Goal: Check status: Check status

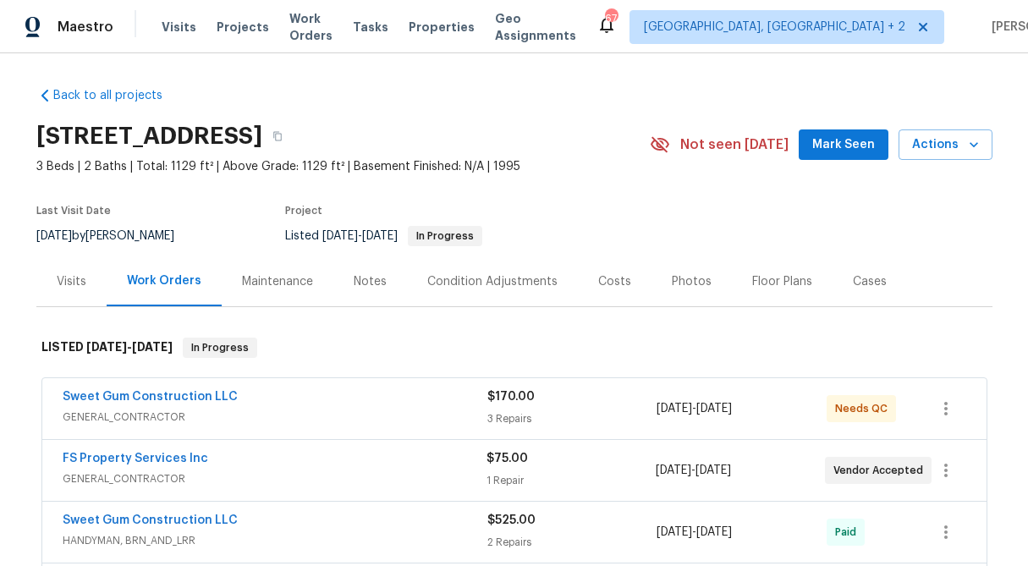
scroll to position [143, 0]
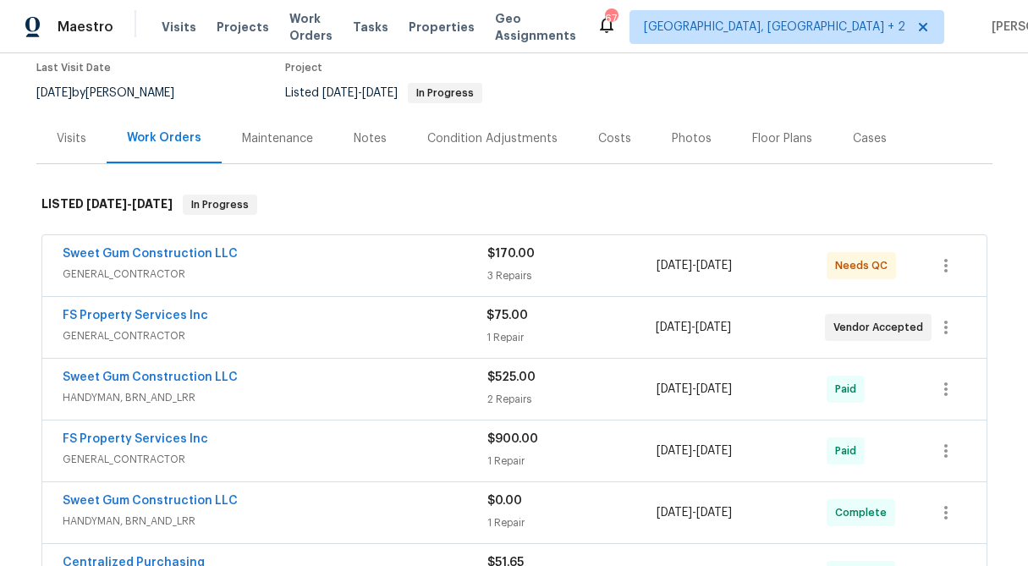
click at [507, 265] on div "$170.00 3 Repairs" at bounding box center [572, 265] width 170 height 41
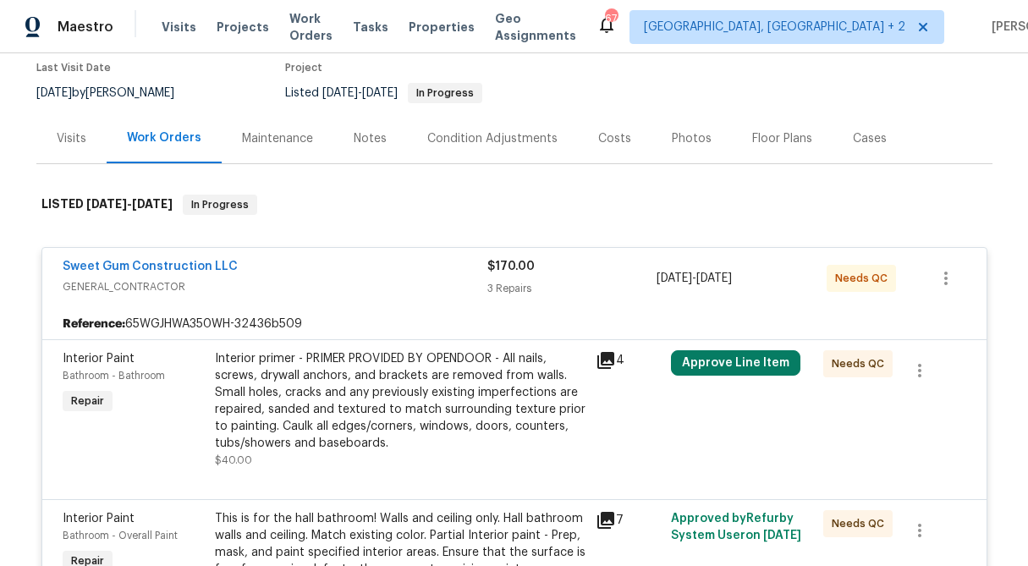
click at [507, 265] on span "$170.00" at bounding box center [510, 266] width 47 height 12
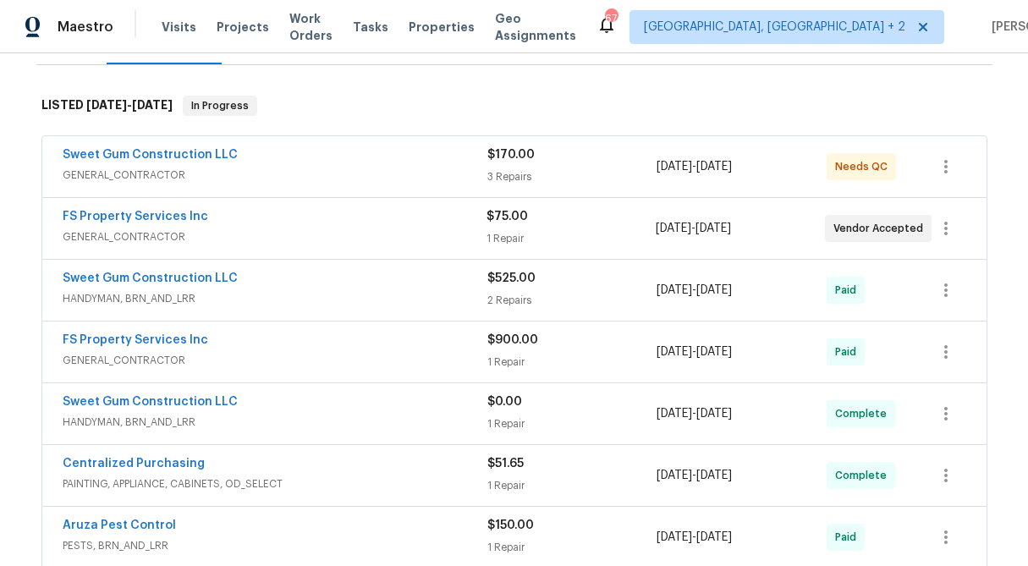
scroll to position [243, 0]
click at [504, 230] on div "1 Repair" at bounding box center [570, 237] width 169 height 17
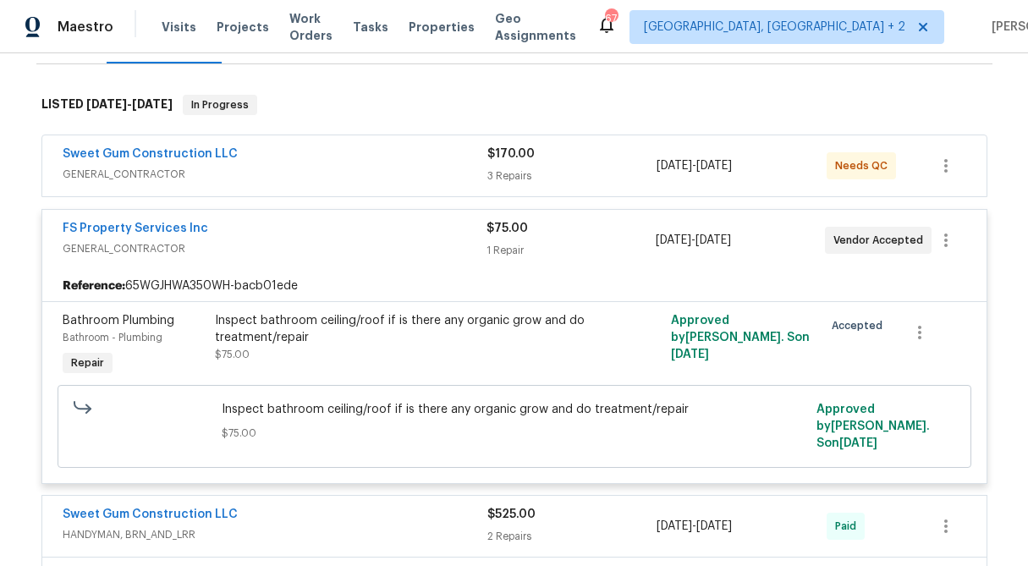
click at [504, 230] on span "$75.00" at bounding box center [506, 228] width 41 height 12
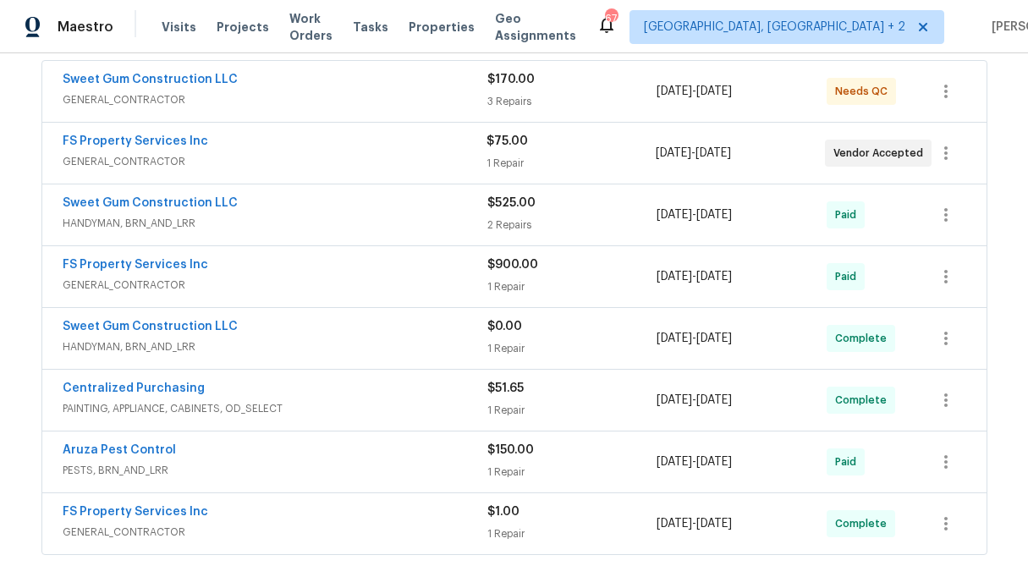
scroll to position [318, 0]
click at [512, 282] on div "1 Repair" at bounding box center [572, 285] width 170 height 17
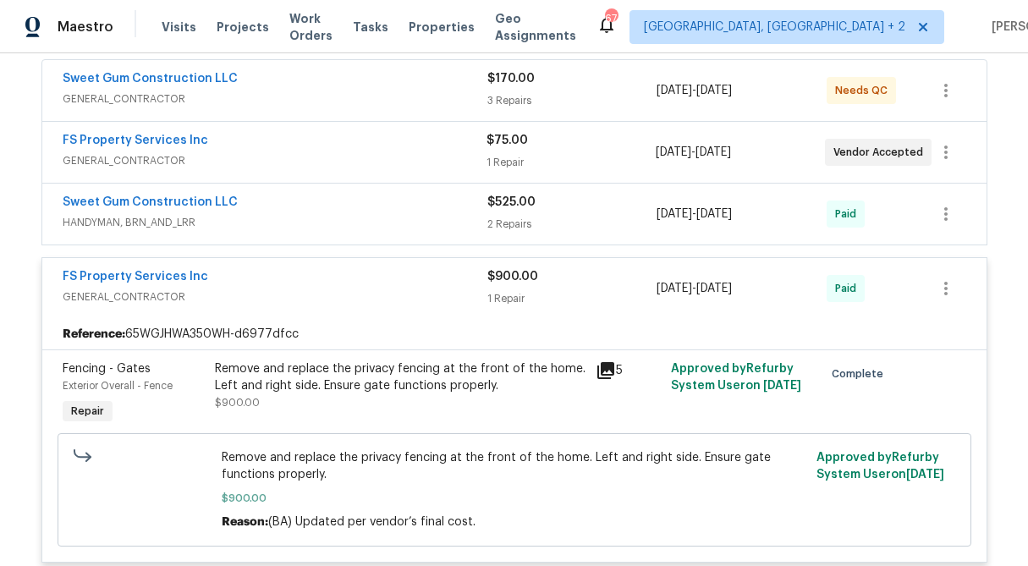
click at [510, 288] on div "$900.00 1 Repair" at bounding box center [572, 288] width 170 height 41
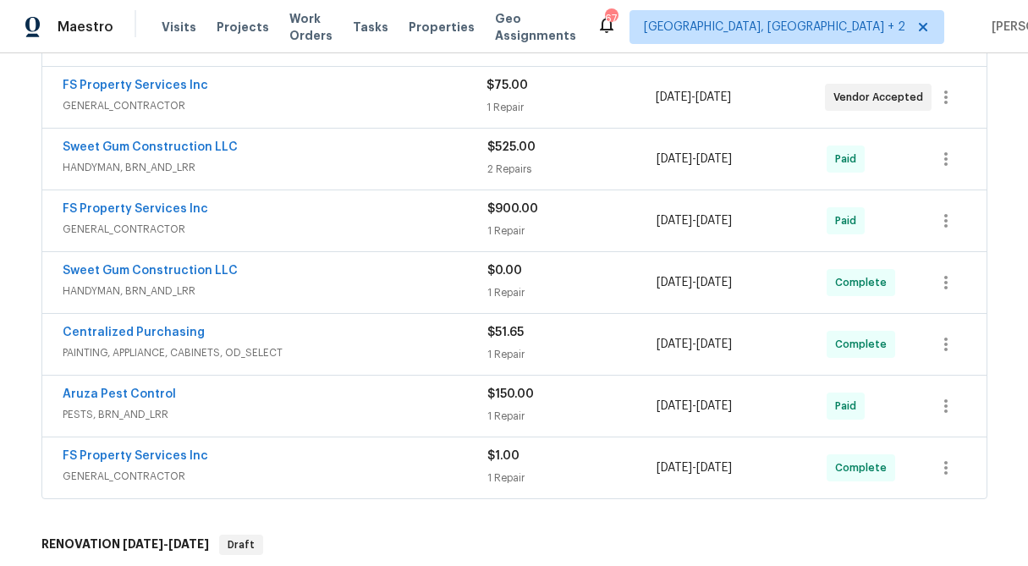
scroll to position [374, 0]
click at [517, 477] on div "1 Repair" at bounding box center [572, 477] width 170 height 17
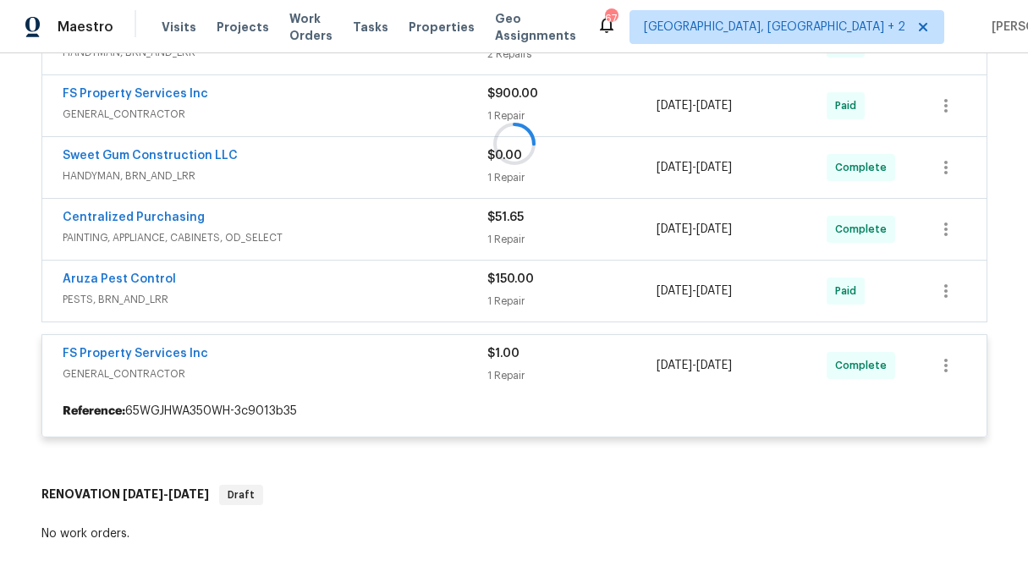
scroll to position [489, 0]
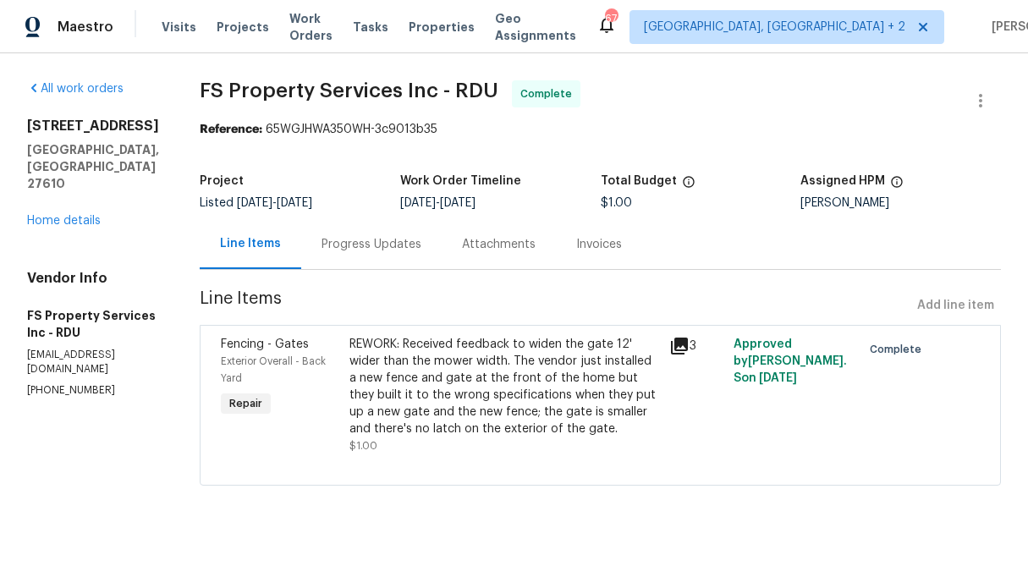
click at [401, 255] on div "Progress Updates" at bounding box center [371, 244] width 140 height 50
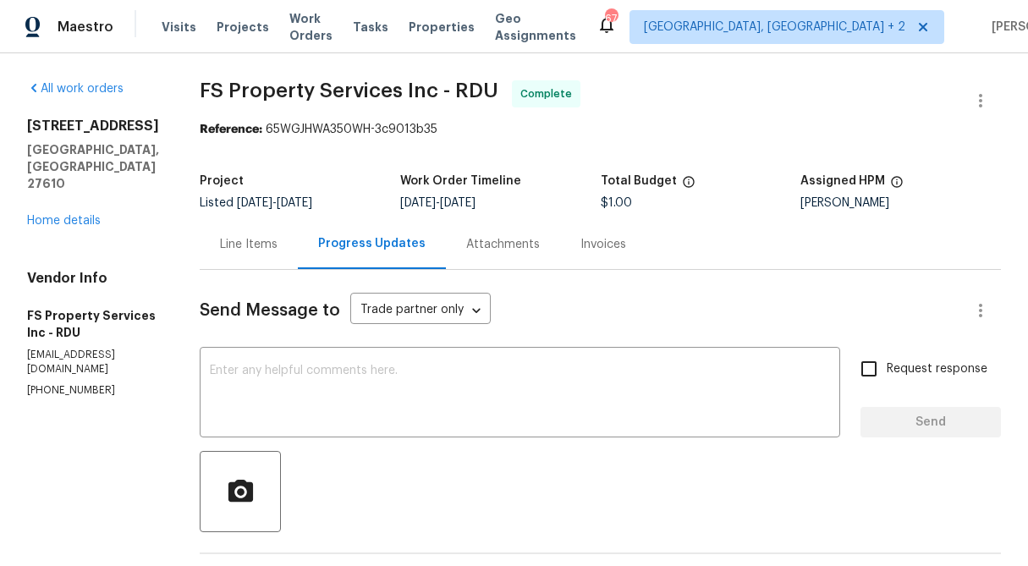
click at [277, 244] on div "Line Items" at bounding box center [249, 244] width 58 height 17
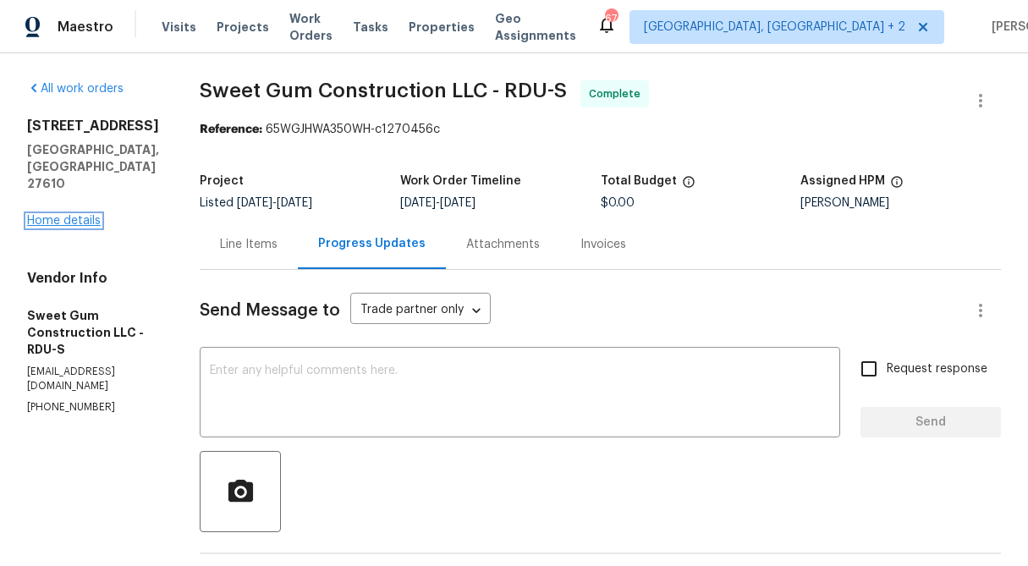
click at [81, 215] on link "Home details" at bounding box center [64, 221] width 74 height 12
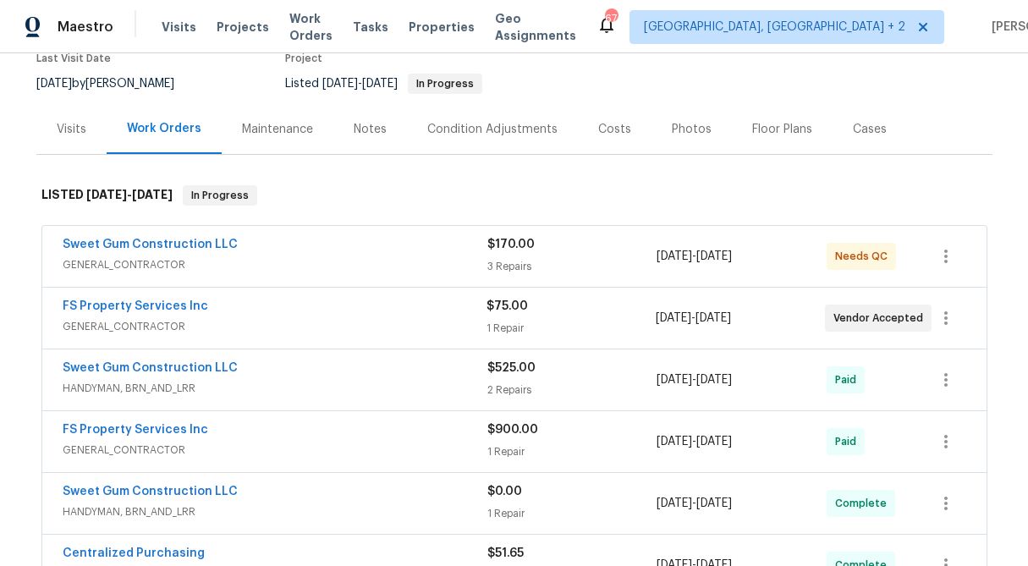
scroll to position [154, 0]
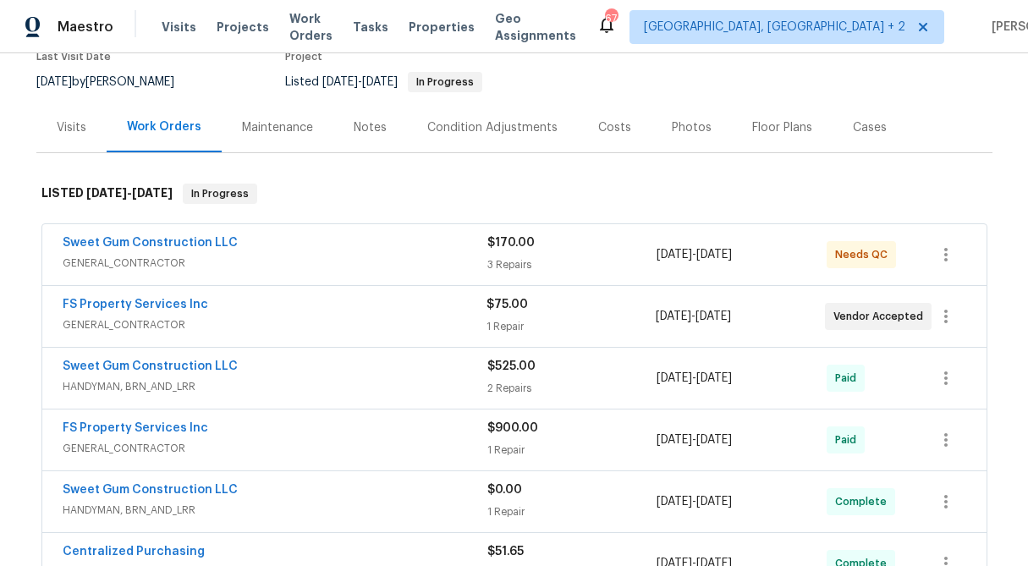
click at [492, 257] on div "3 Repairs" at bounding box center [572, 264] width 170 height 17
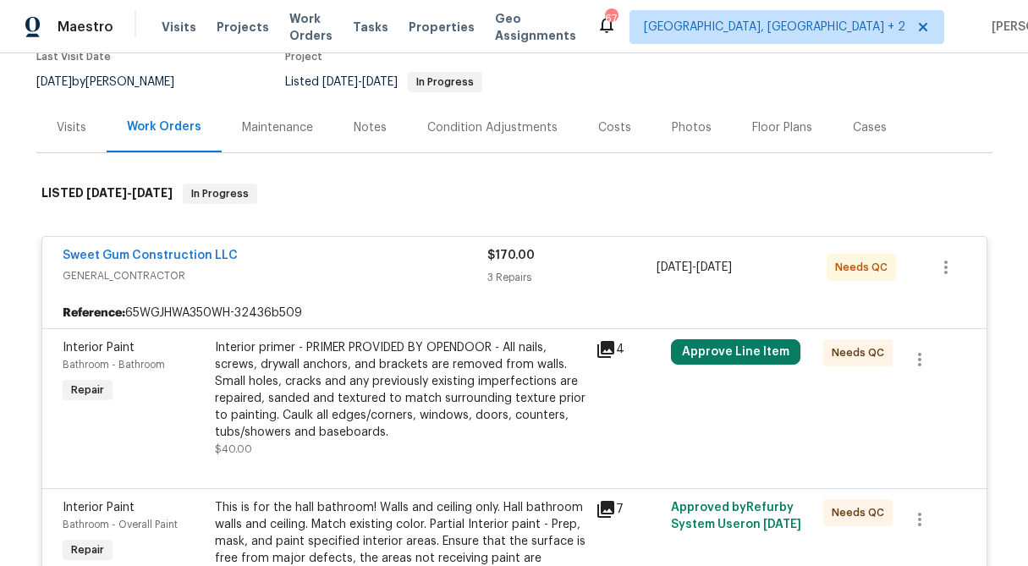
click at [510, 262] on div "$170.00" at bounding box center [572, 255] width 170 height 17
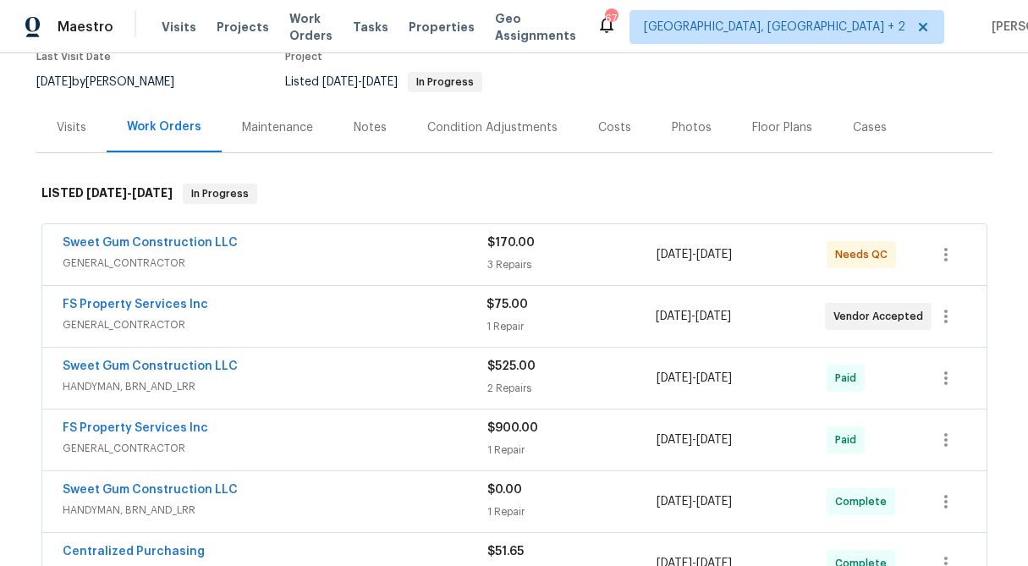
click at [517, 314] on div "$75.00 1 Repair" at bounding box center [570, 316] width 169 height 41
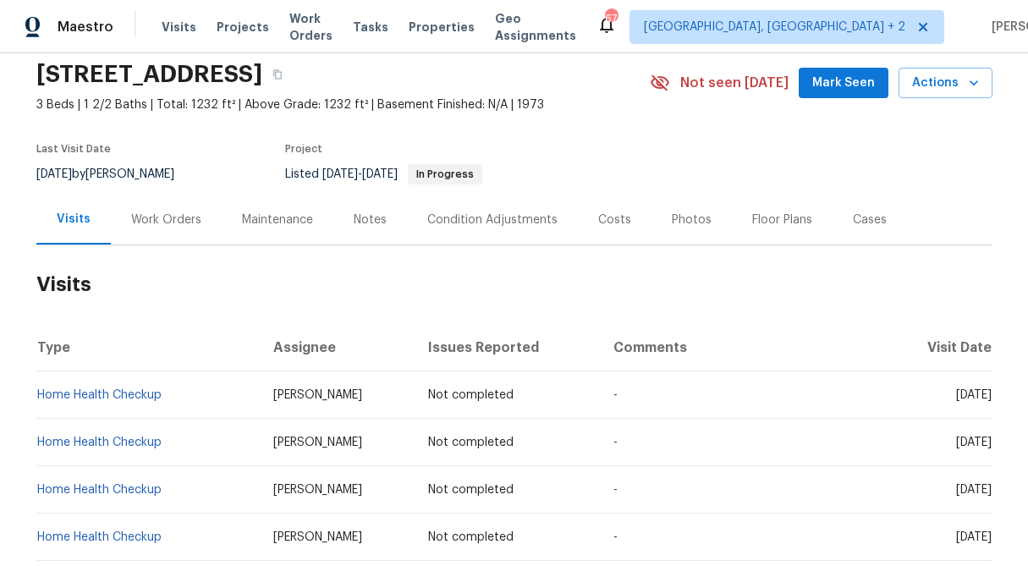
scroll to position [65, 0]
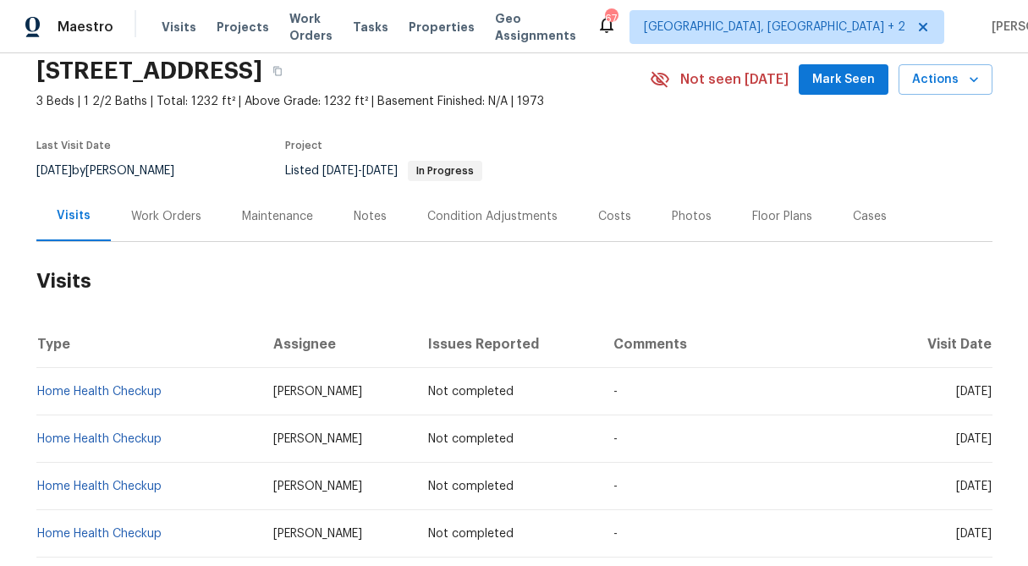
click at [154, 224] on div "Work Orders" at bounding box center [166, 216] width 70 height 17
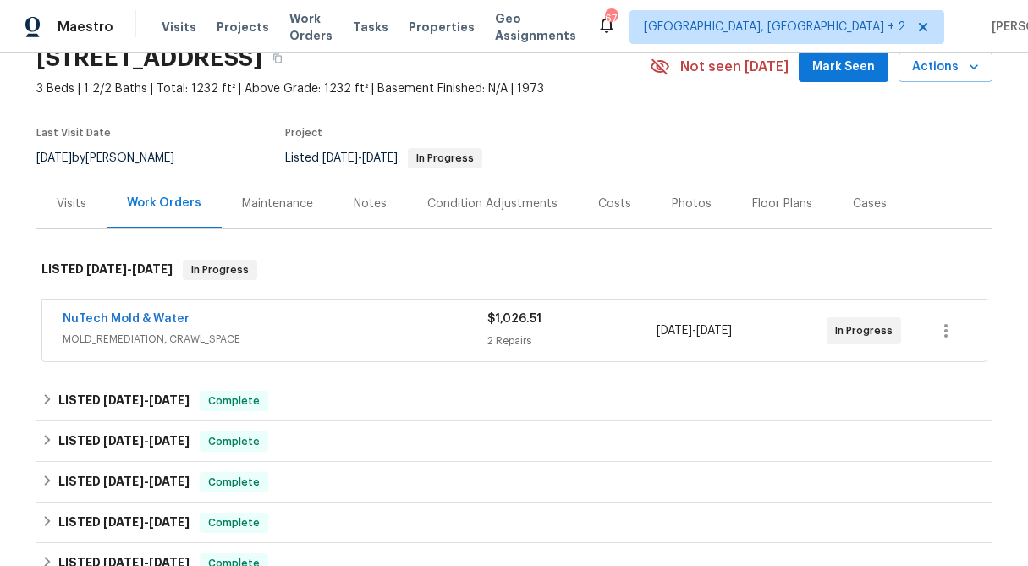
scroll to position [79, 0]
click at [540, 326] on div "$1,026.51" at bounding box center [572, 318] width 170 height 17
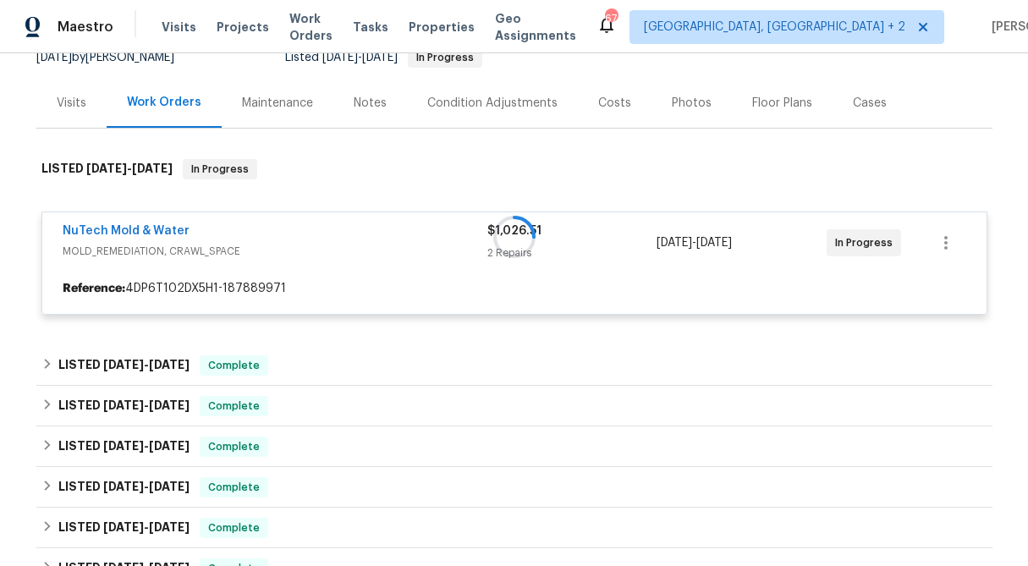
scroll to position [200, 0]
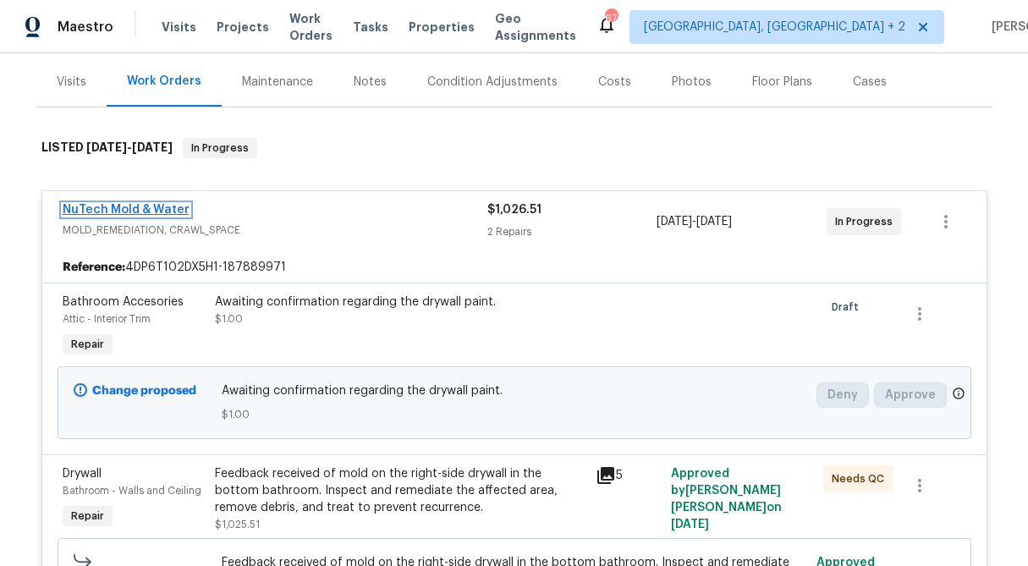
click at [166, 208] on link "NuTech Mold & Water" at bounding box center [126, 210] width 127 height 12
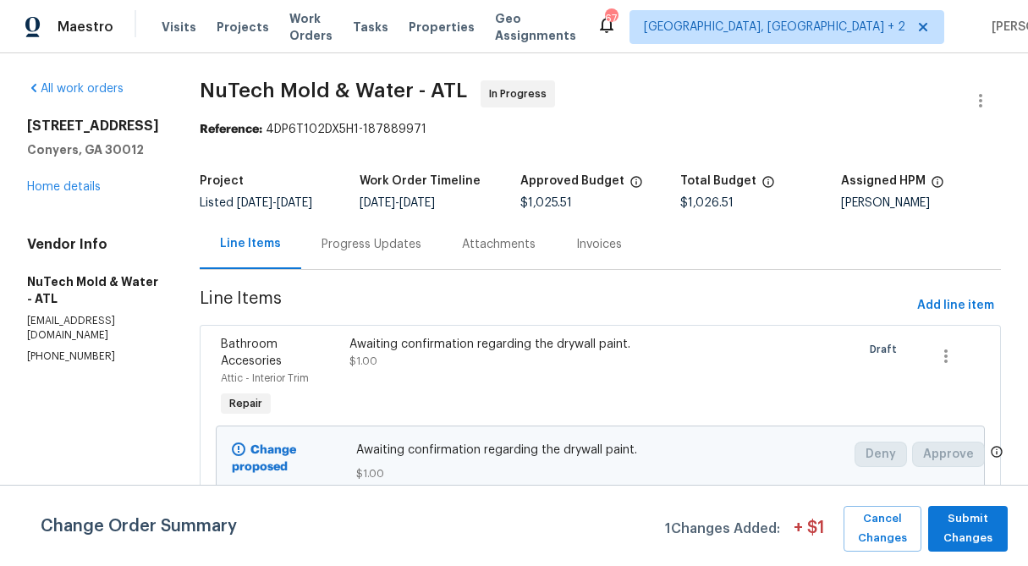
click at [375, 254] on div "Progress Updates" at bounding box center [371, 244] width 140 height 50
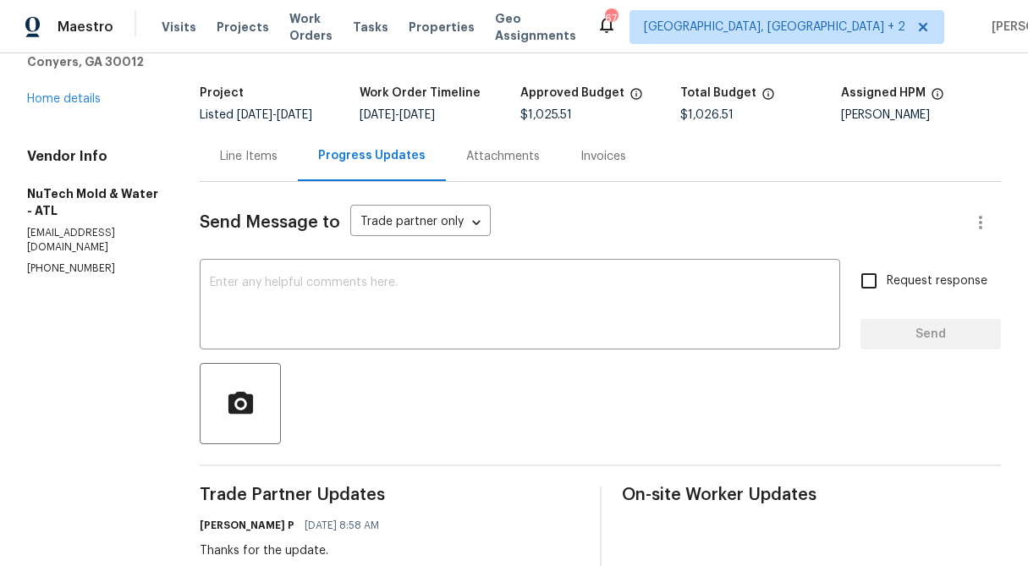
scroll to position [87, 0]
click at [227, 149] on div "Line Items" at bounding box center [249, 157] width 58 height 17
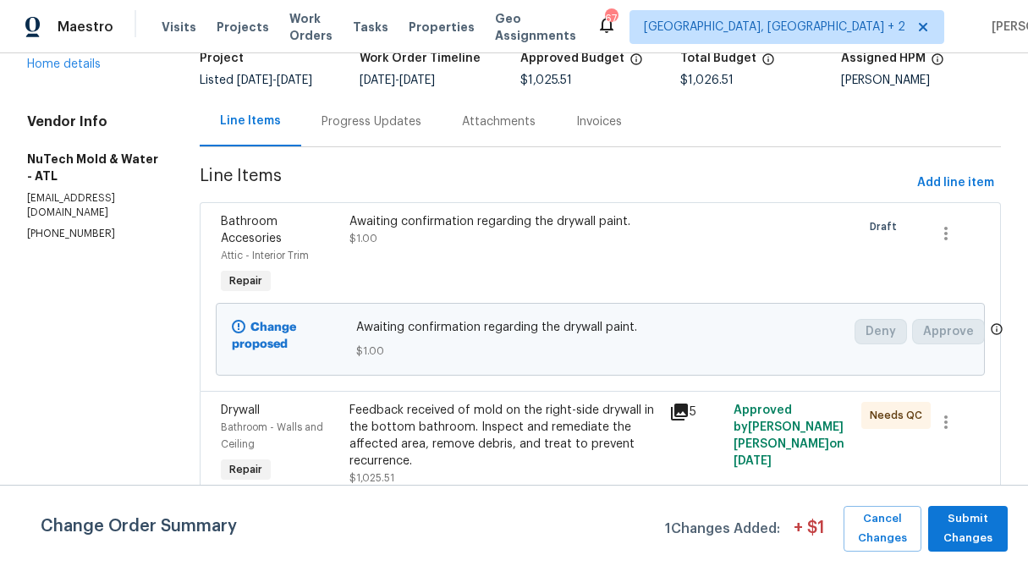
scroll to position [227, 0]
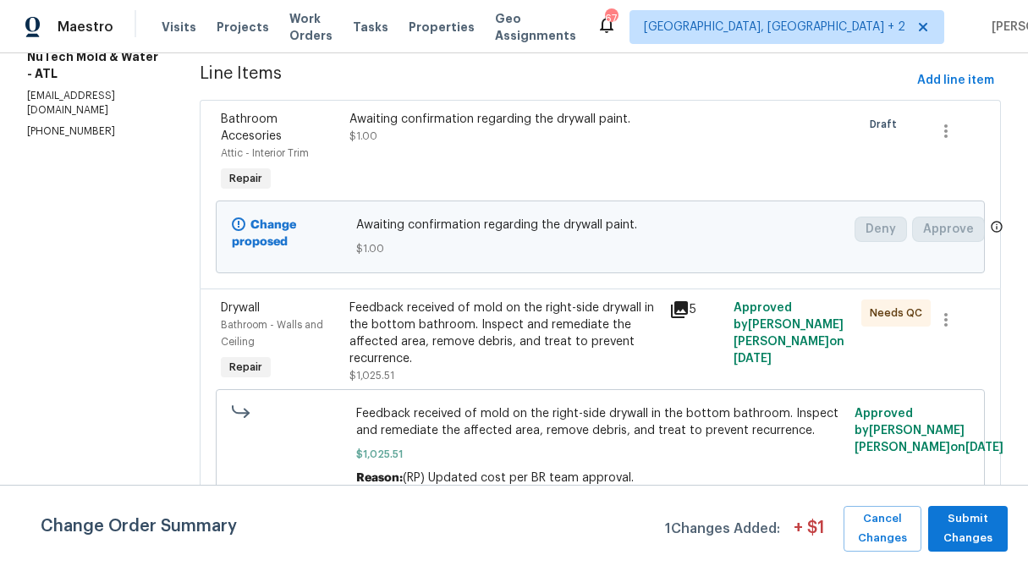
click at [418, 325] on div "Feedback received of mold on the right-side drywall in the bottom bathroom. Ins…" at bounding box center [504, 333] width 310 height 68
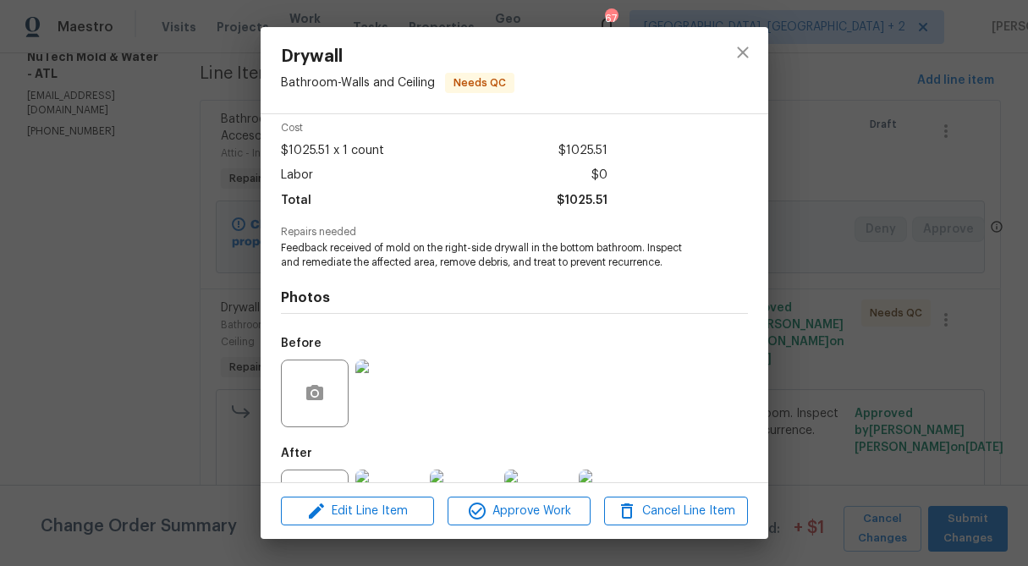
scroll to position [142, 0]
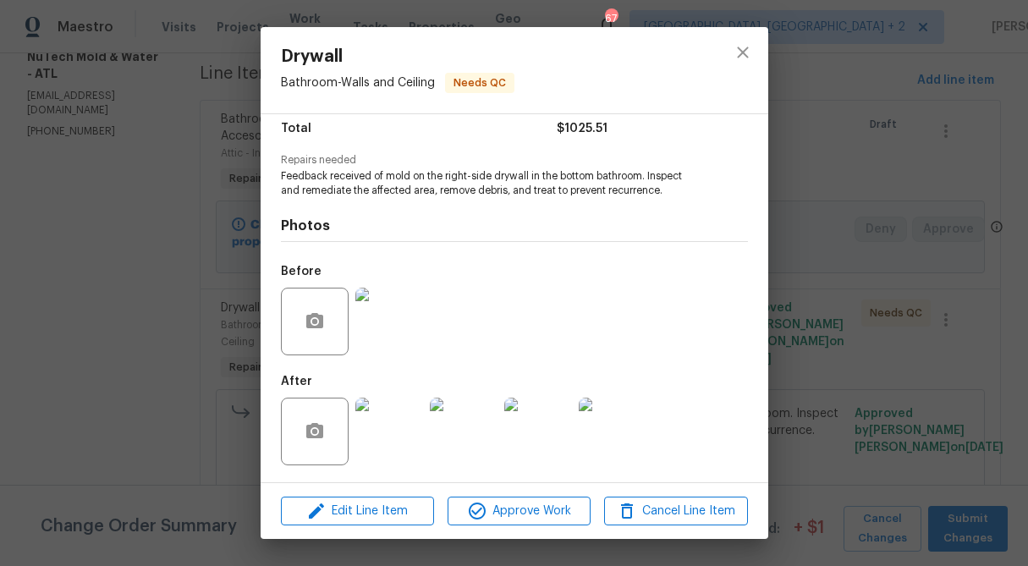
click at [402, 432] on img at bounding box center [389, 431] width 68 height 68
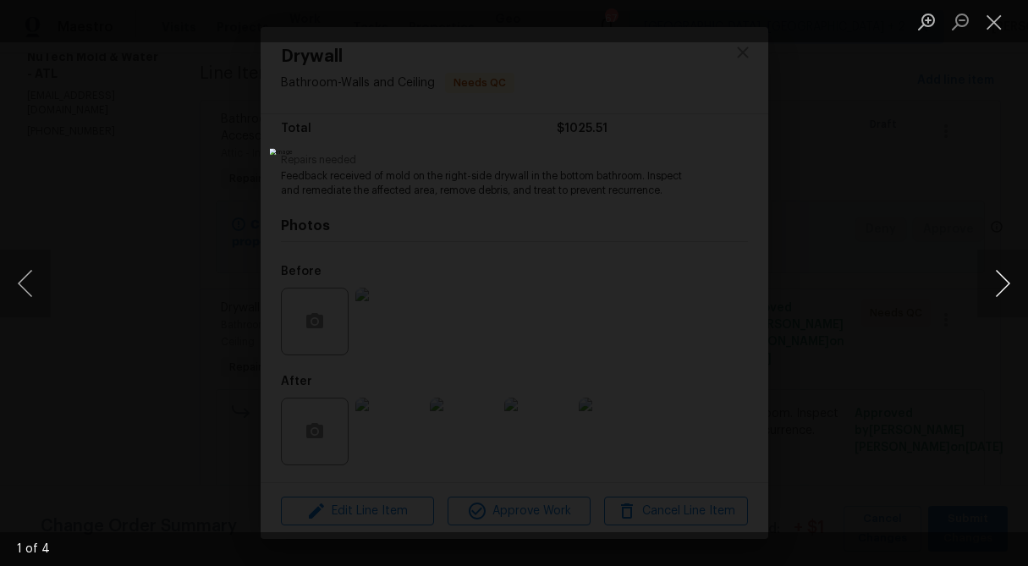
click at [1003, 271] on button "Next image" at bounding box center [1002, 283] width 51 height 68
click at [1004, 272] on button "Next image" at bounding box center [1002, 283] width 51 height 68
click at [991, 22] on button "Close lightbox" at bounding box center [994, 22] width 34 height 30
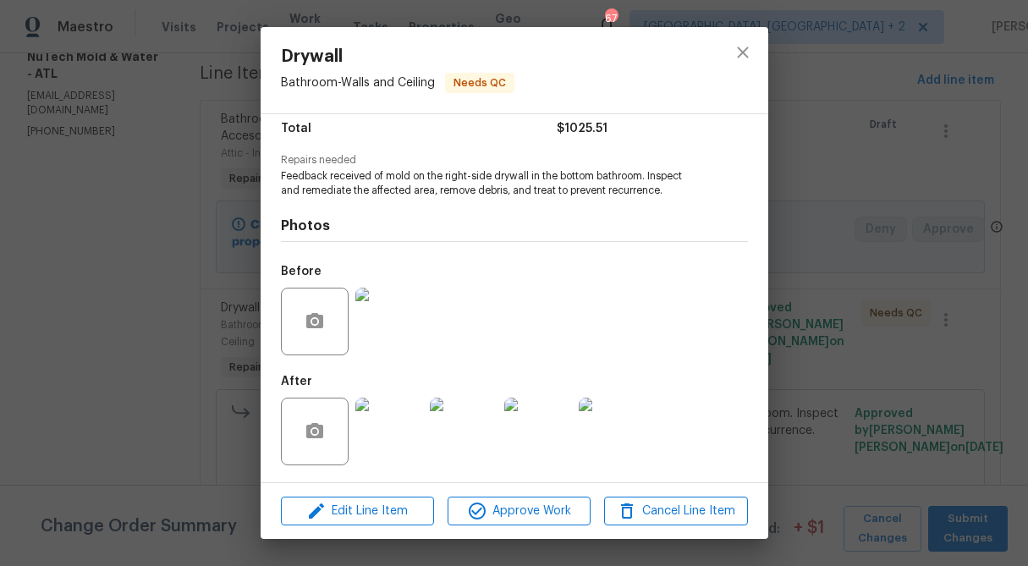
click at [407, 432] on img at bounding box center [389, 431] width 68 height 68
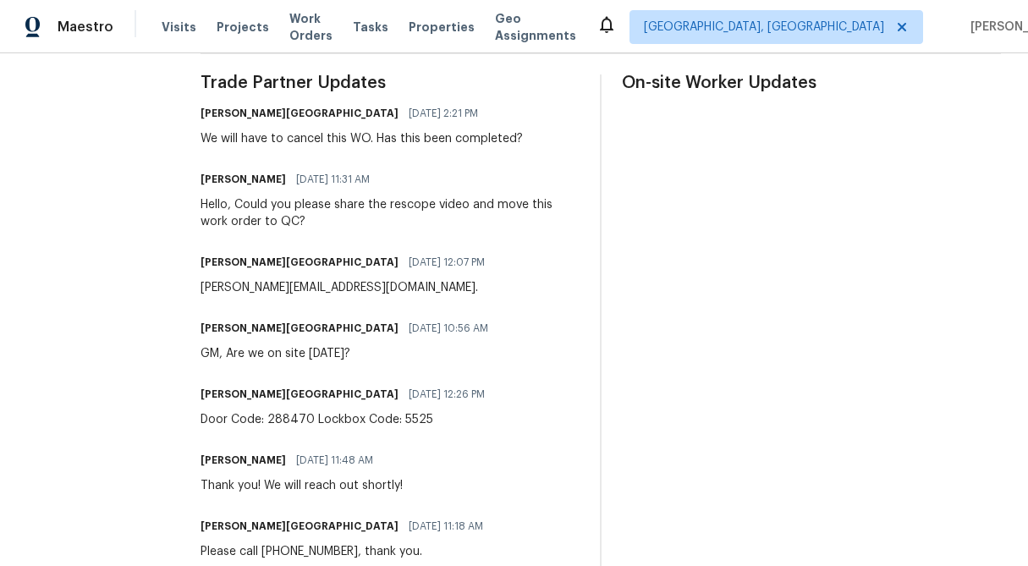
scroll to position [493, 0]
